Goal: Information Seeking & Learning: Understand process/instructions

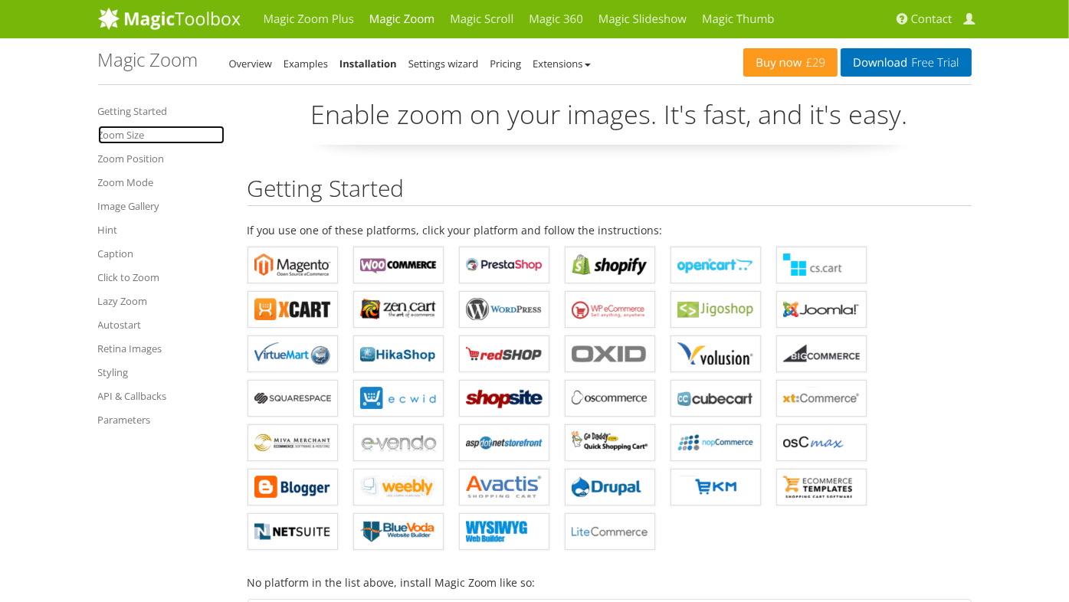
click at [123, 135] on link "Zoom Size" at bounding box center [161, 135] width 126 height 18
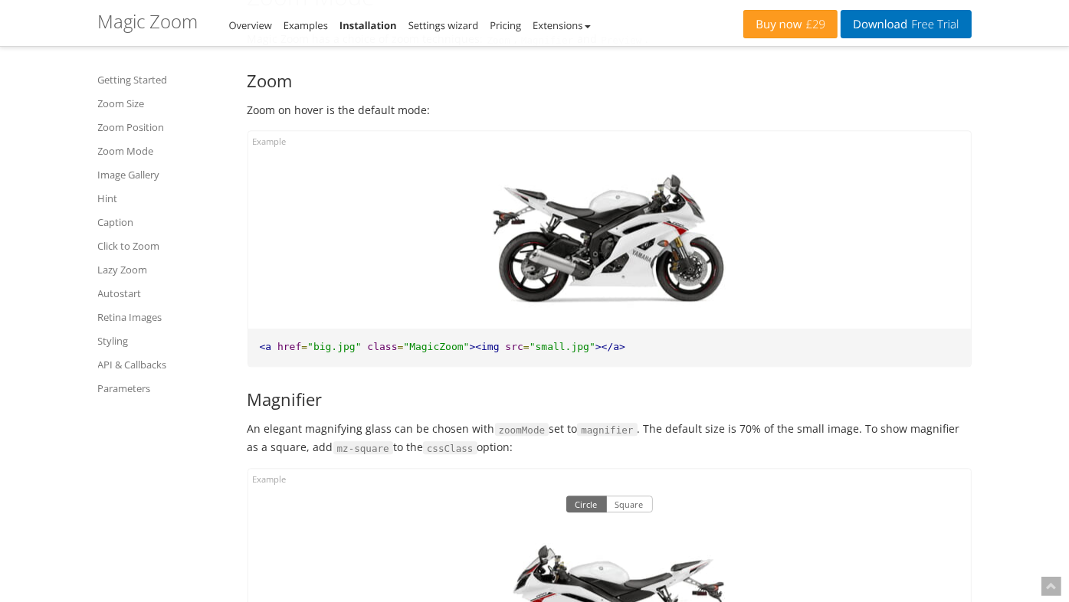
scroll to position [3550, 0]
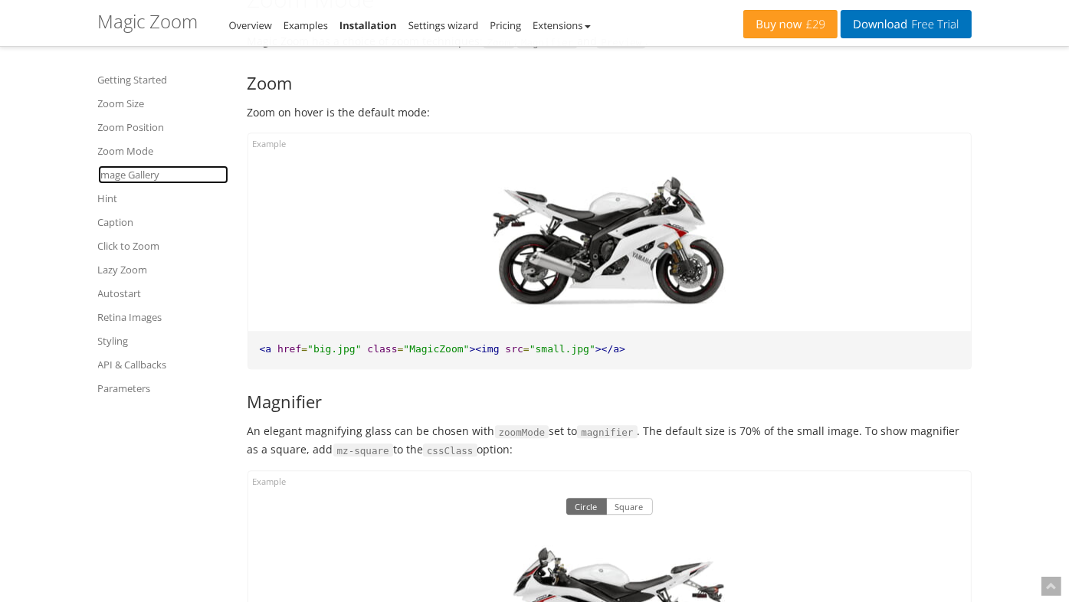
click at [132, 175] on link "Image Gallery" at bounding box center [163, 175] width 130 height 18
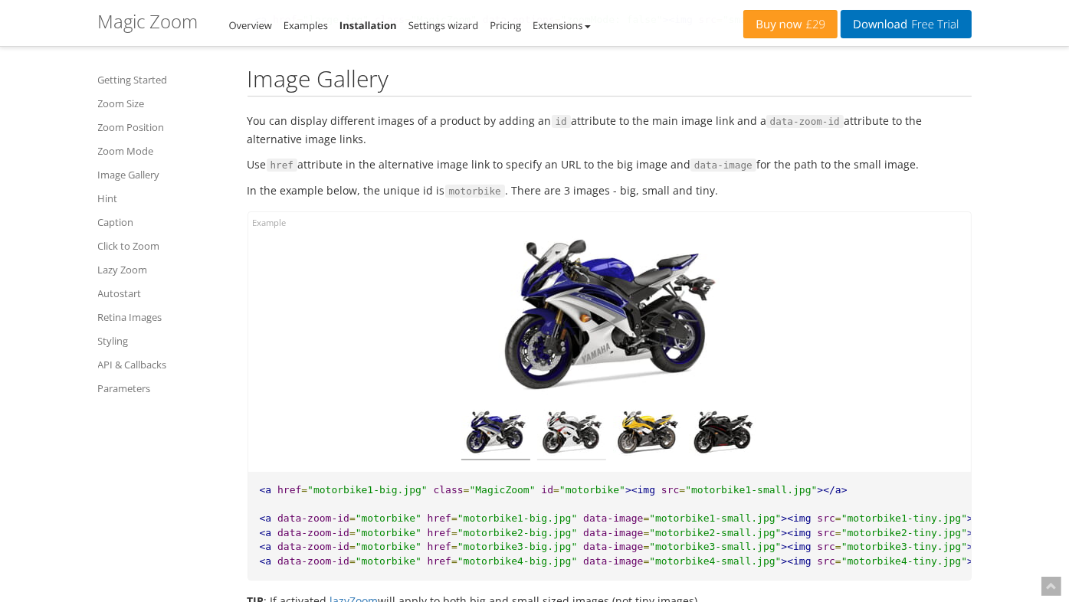
click at [566, 434] on img at bounding box center [571, 435] width 69 height 51
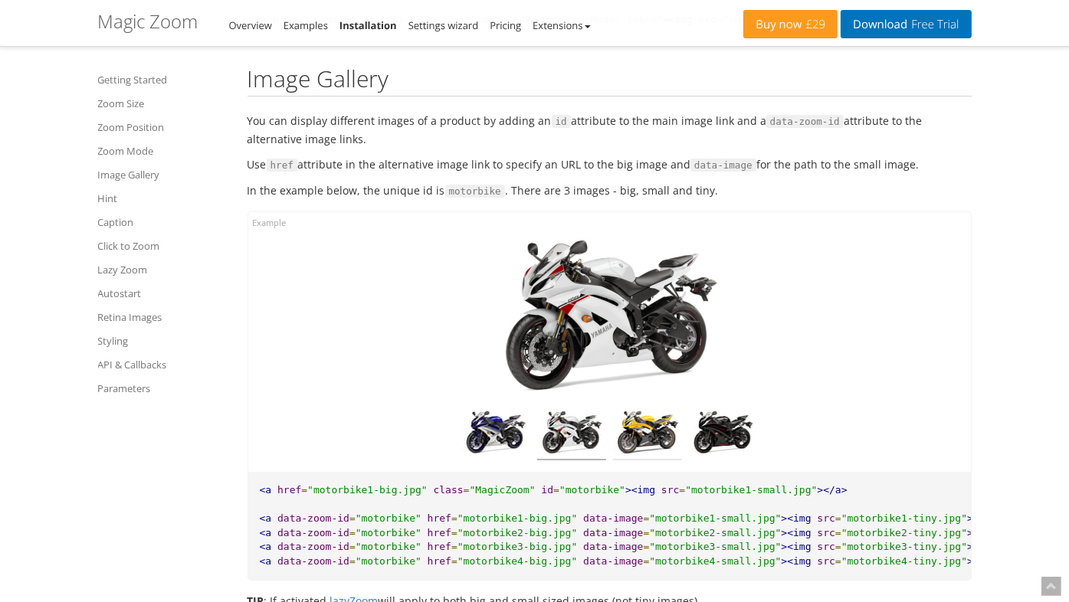
click at [657, 437] on img at bounding box center [647, 435] width 69 height 51
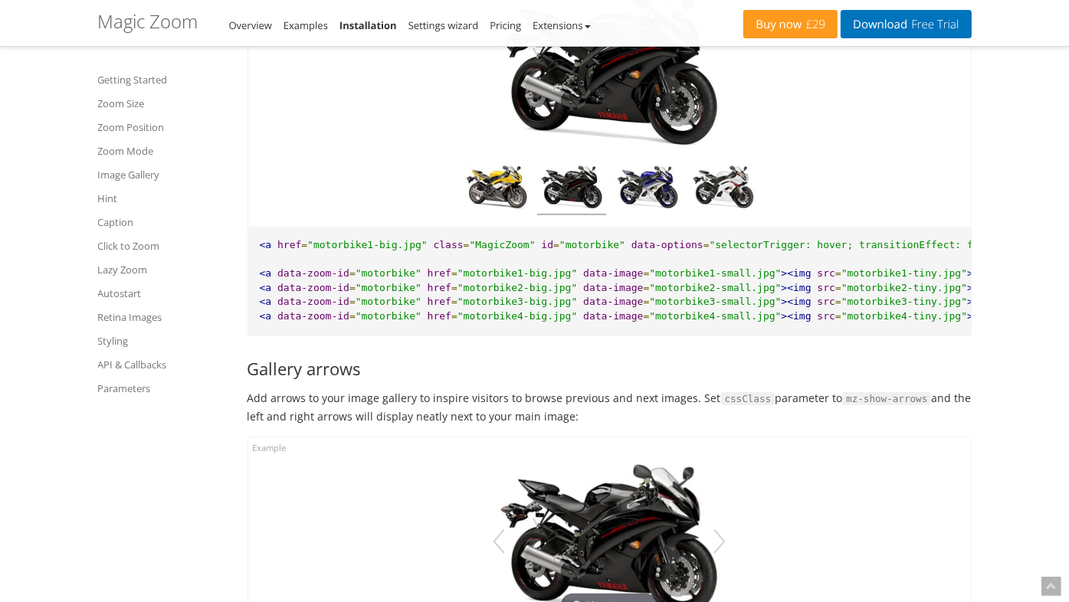
scroll to position [5681, 0]
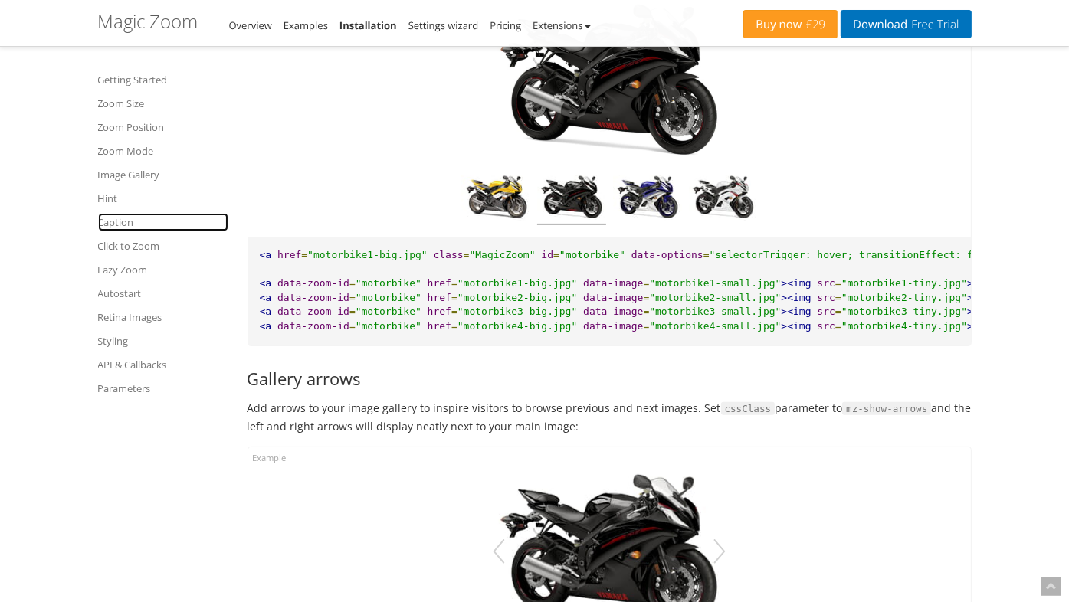
click at [126, 226] on link "Caption" at bounding box center [163, 222] width 130 height 18
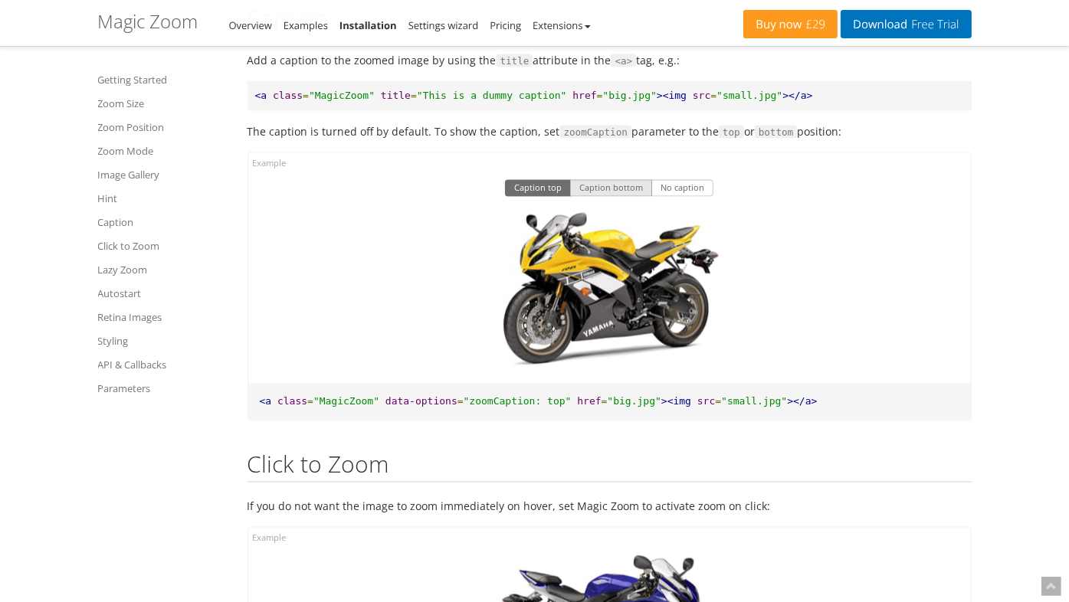
click at [619, 197] on button "Caption bottom" at bounding box center [611, 188] width 82 height 17
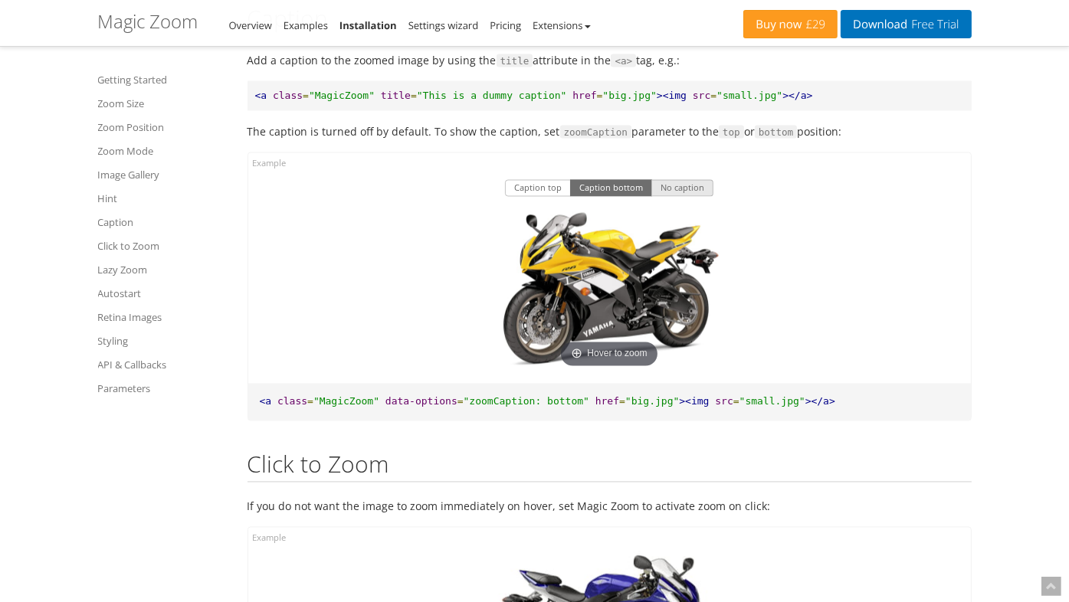
click at [671, 197] on button "No caption" at bounding box center [682, 188] width 62 height 17
click at [628, 197] on button "Caption bottom" at bounding box center [611, 188] width 82 height 17
click at [661, 197] on button "No caption" at bounding box center [682, 188] width 62 height 17
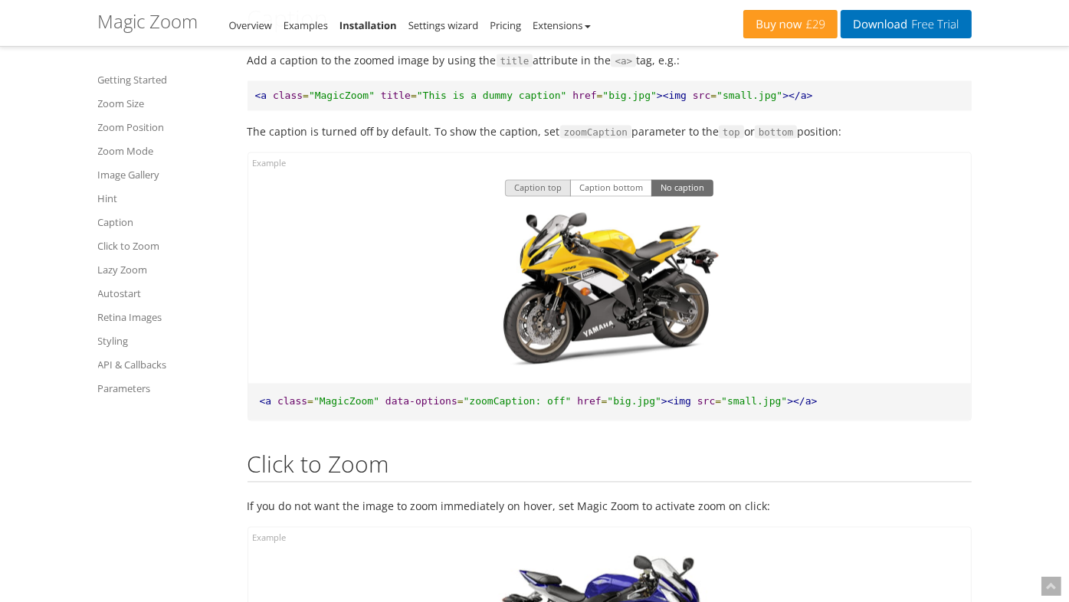
click at [543, 197] on button "Caption top" at bounding box center [538, 188] width 66 height 17
click at [583, 197] on button "Caption bottom" at bounding box center [611, 188] width 82 height 17
click at [548, 197] on button "Caption top" at bounding box center [538, 188] width 66 height 17
click at [590, 197] on button "Caption bottom" at bounding box center [611, 188] width 82 height 17
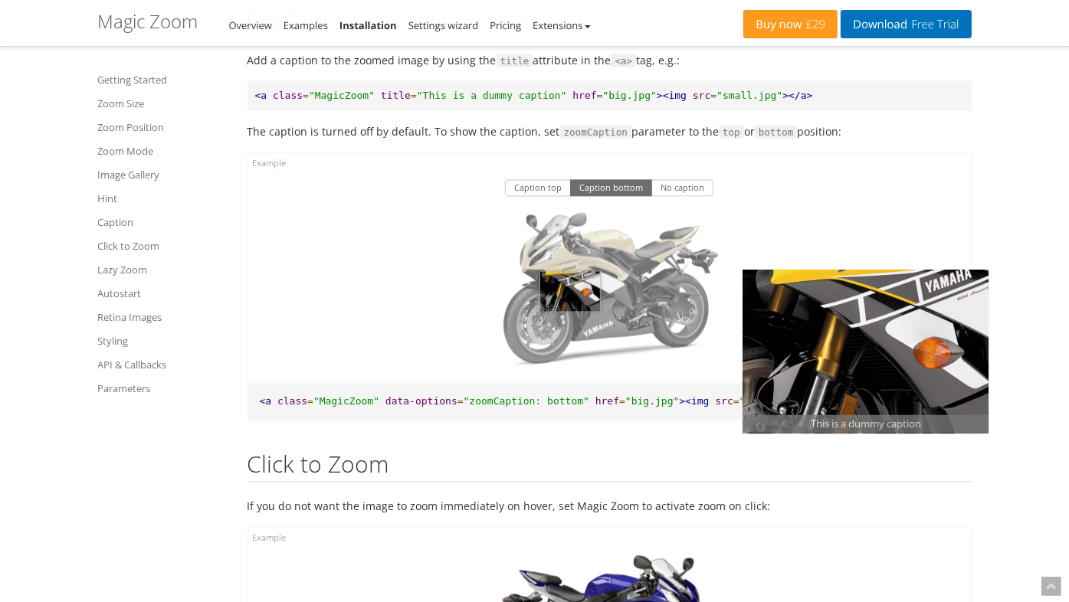
drag, startPoint x: 549, startPoint y: 353, endPoint x: 570, endPoint y: 353, distance: 20.7
click at [570, 353] on img at bounding box center [609, 290] width 245 height 163
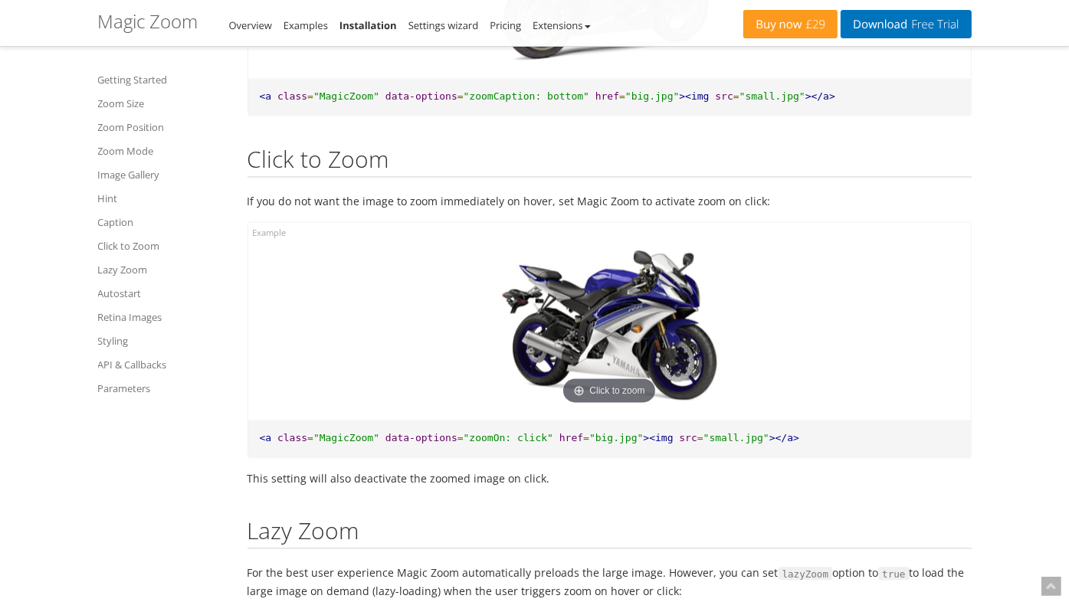
scroll to position [8184, 0]
click at [634, 395] on img at bounding box center [609, 325] width 245 height 163
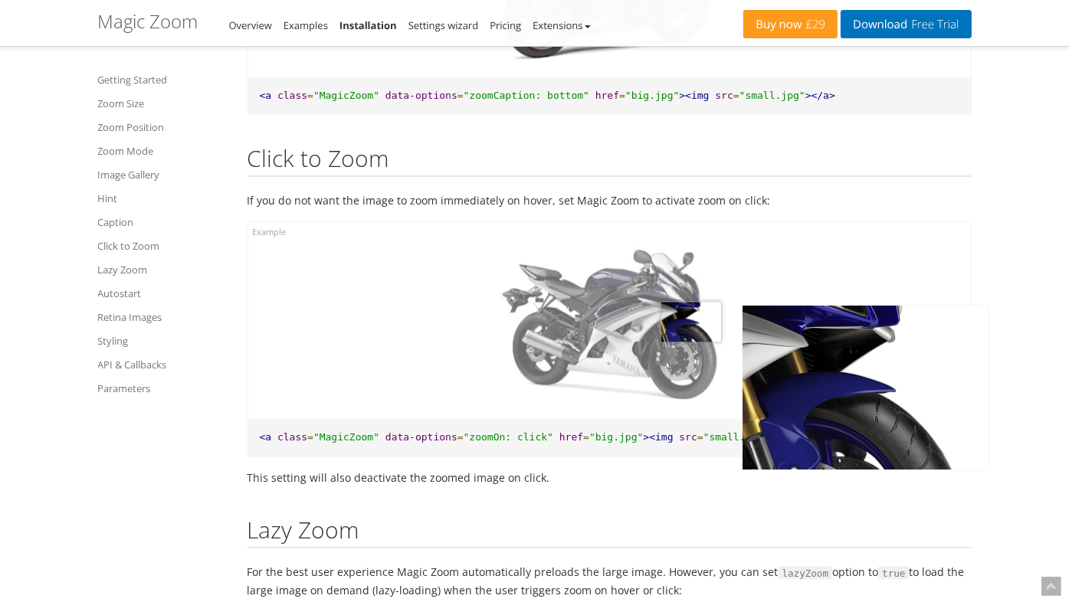
click at [691, 383] on img at bounding box center [609, 325] width 245 height 163
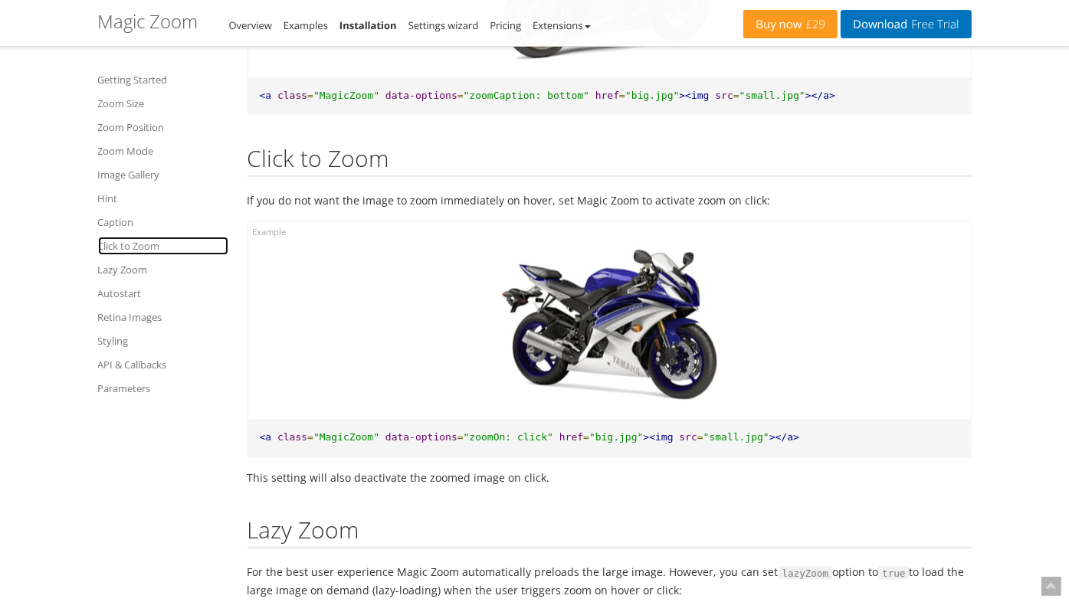
click at [122, 244] on link "Click to Zoom" at bounding box center [163, 246] width 130 height 18
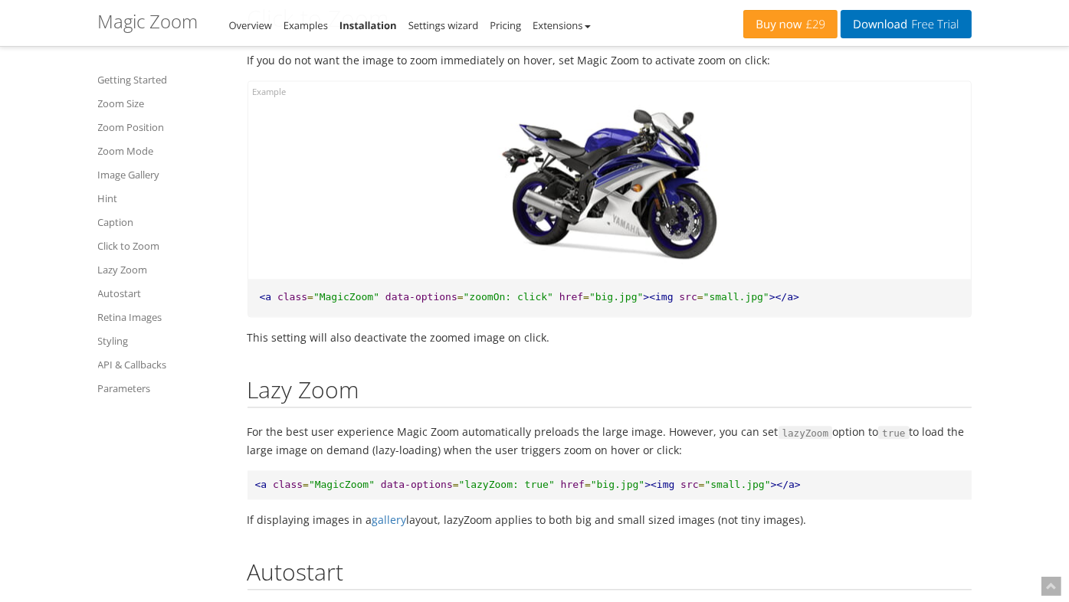
click at [610, 248] on img at bounding box center [609, 185] width 245 height 163
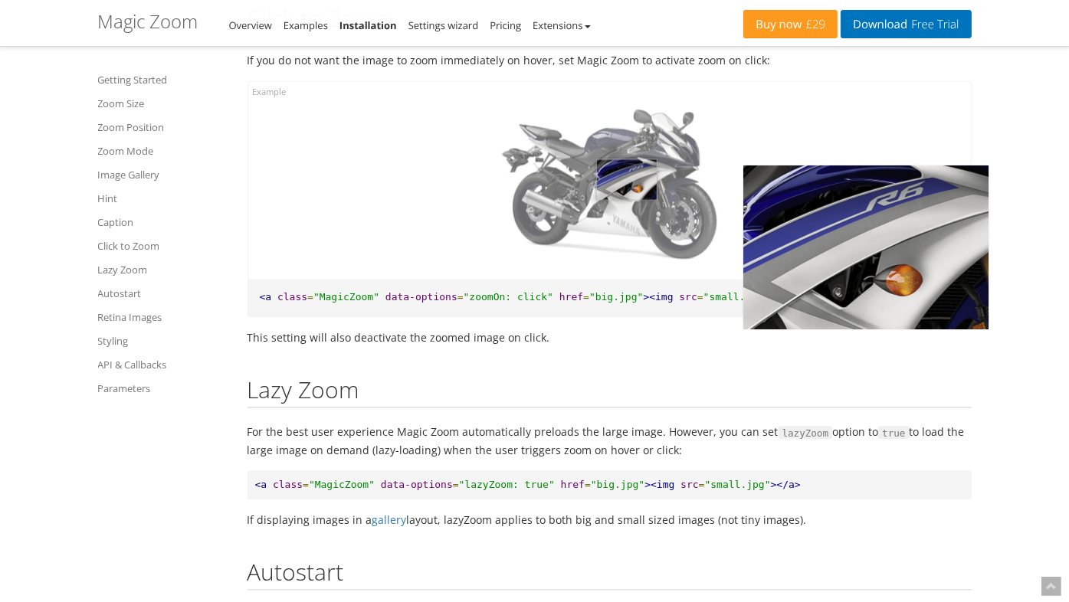
click at [627, 241] on img at bounding box center [609, 185] width 245 height 163
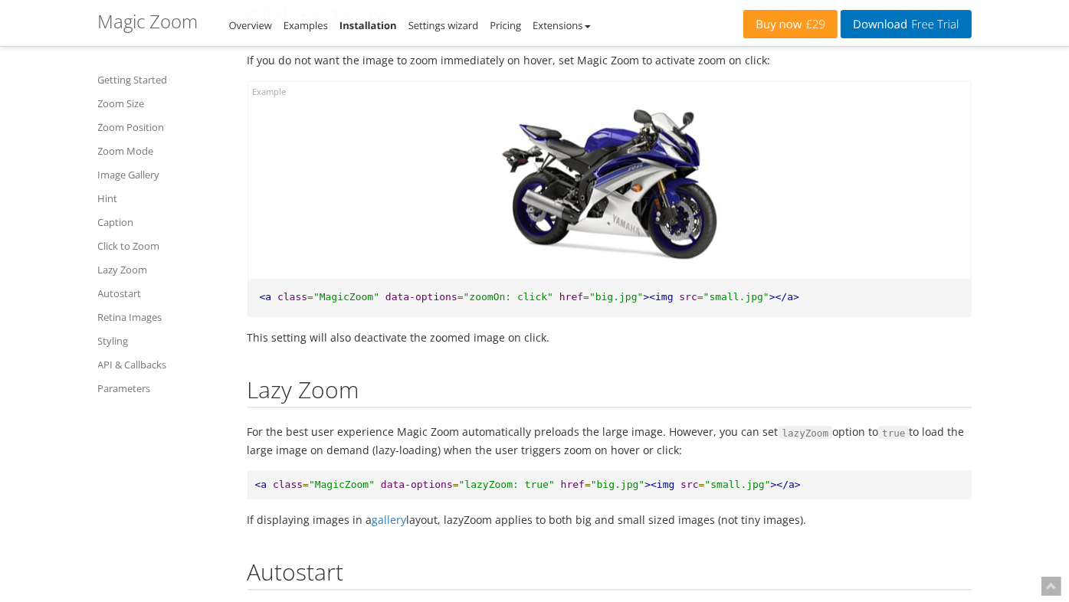
scroll to position [8247, 0]
